Goal: Information Seeking & Learning: Learn about a topic

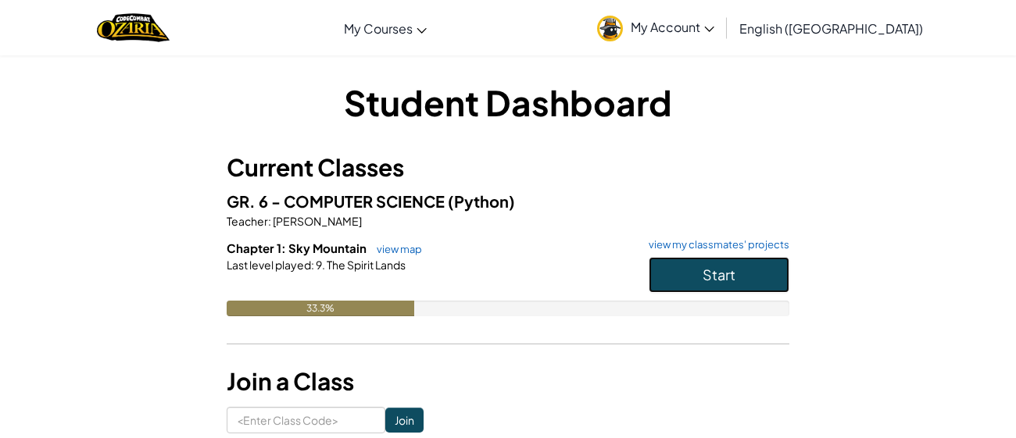
click at [698, 277] on button "Start" at bounding box center [718, 275] width 141 height 36
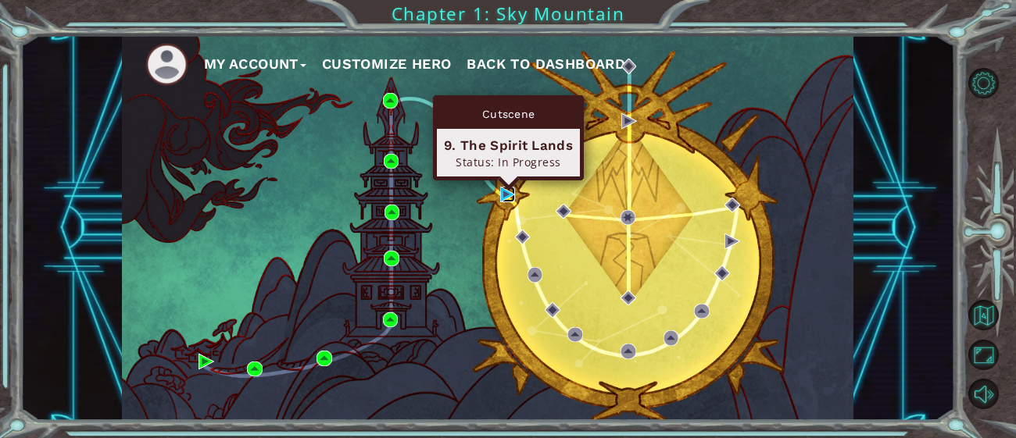
click at [505, 196] on img at bounding box center [508, 195] width 16 height 16
